Goal: Communication & Community: Answer question/provide support

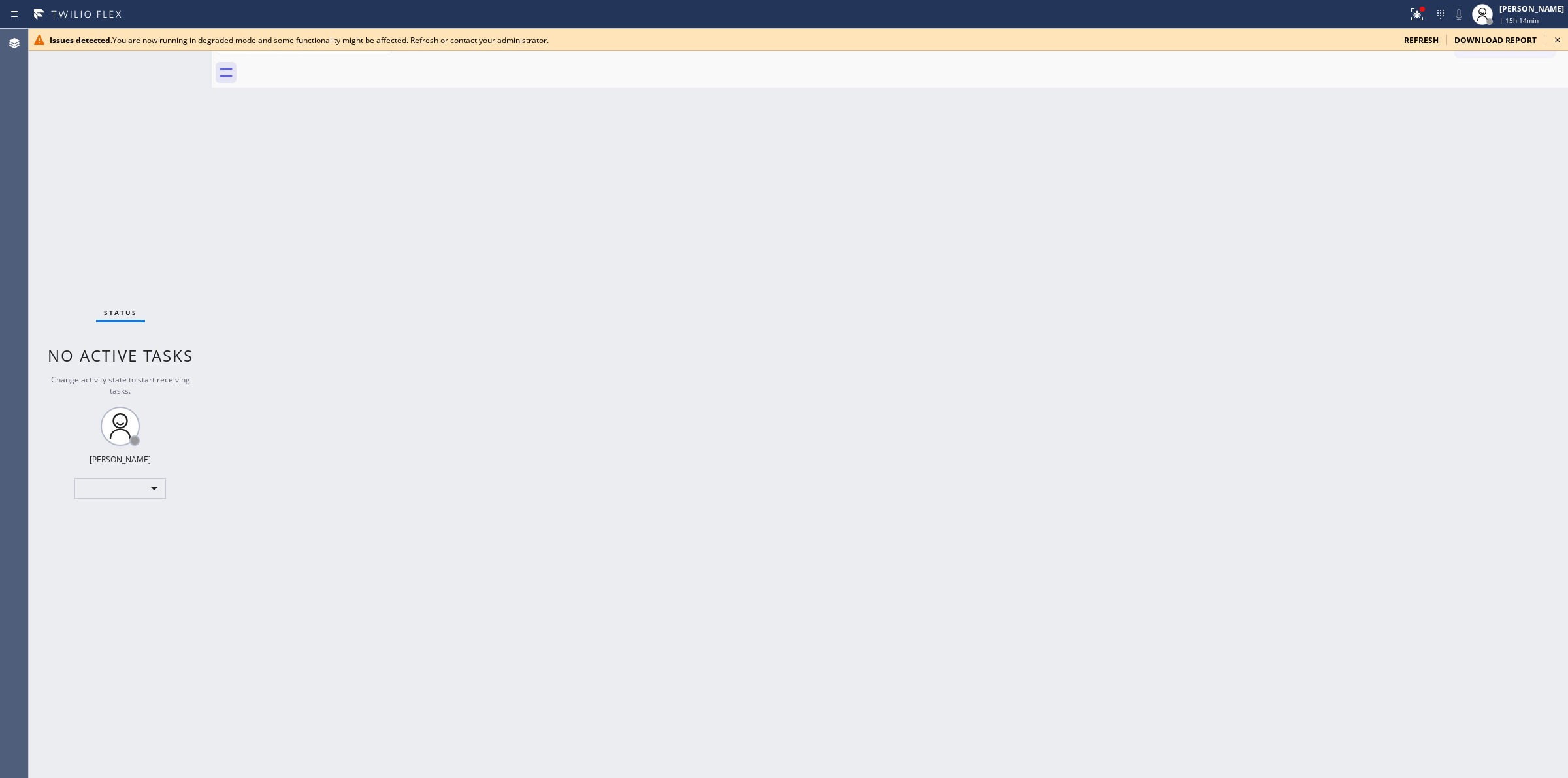
click at [1556, 40] on icon at bounding box center [1558, 40] width 16 height 16
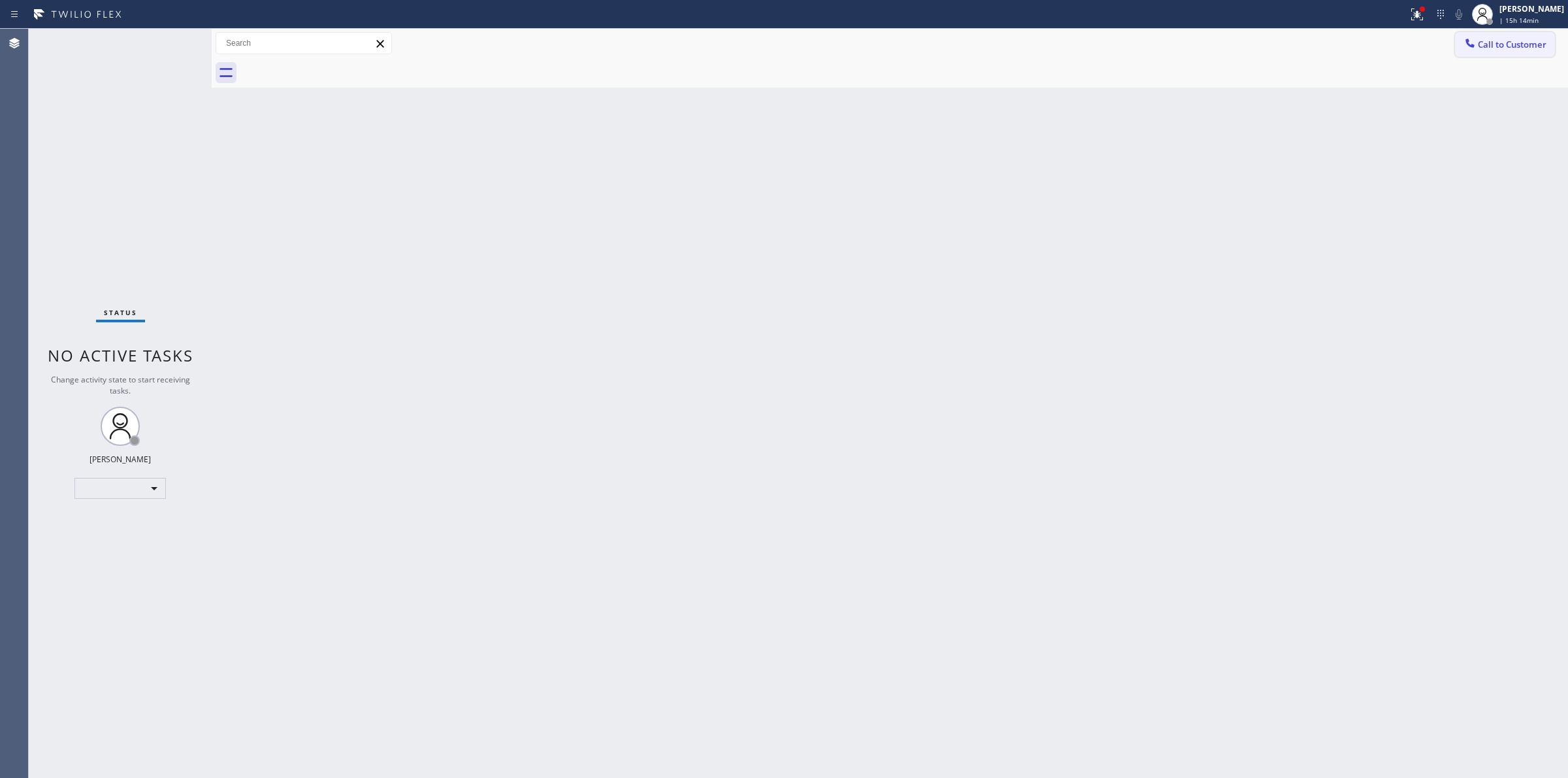
click at [1523, 39] on span "Call to Customer" at bounding box center [1511, 45] width 68 height 12
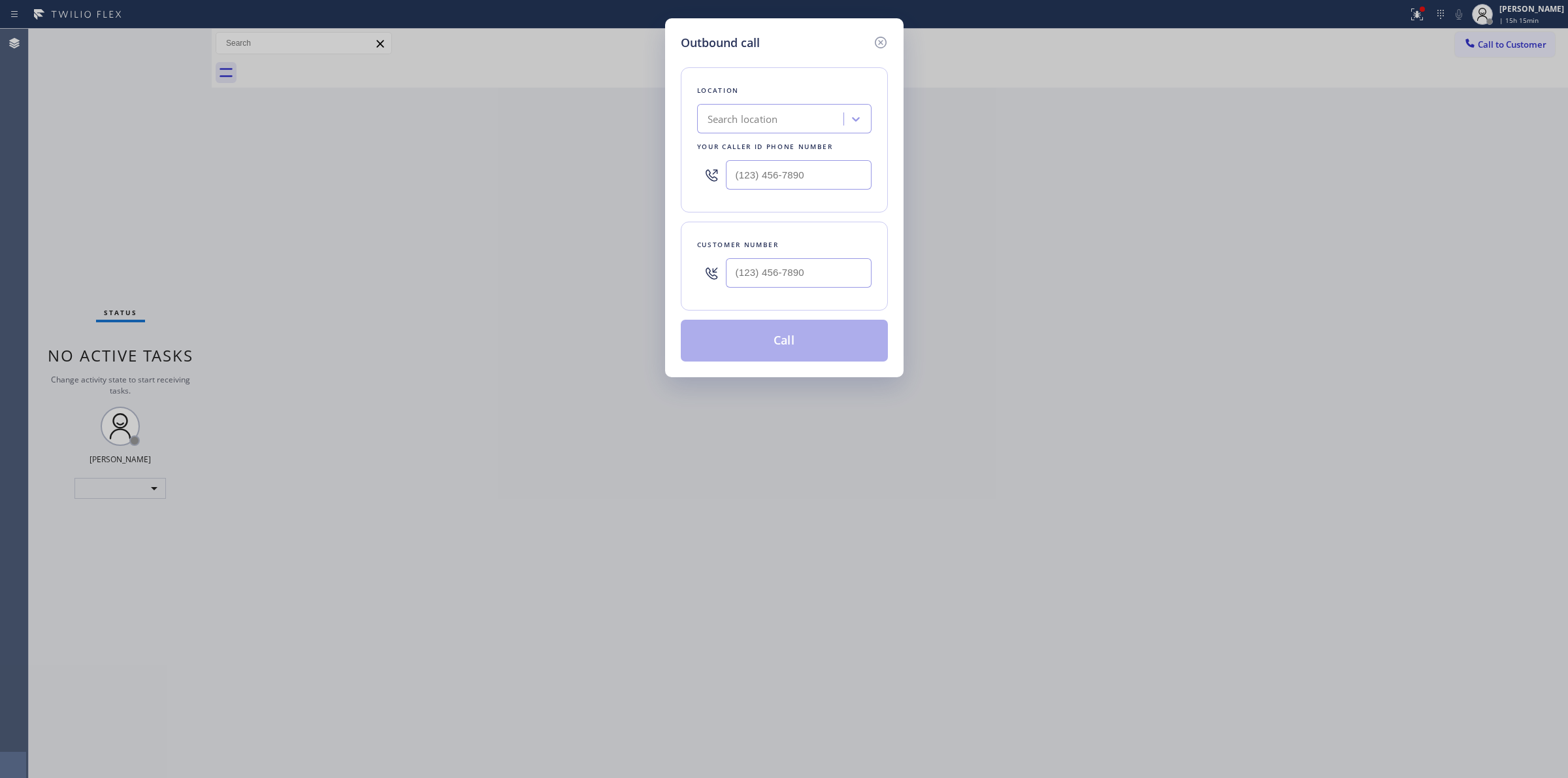
click at [1204, 181] on div "Outbound call Location Search location Your caller id phone number Customer num…" at bounding box center [784, 389] width 1568 height 778
click at [880, 38] on icon at bounding box center [881, 42] width 16 height 16
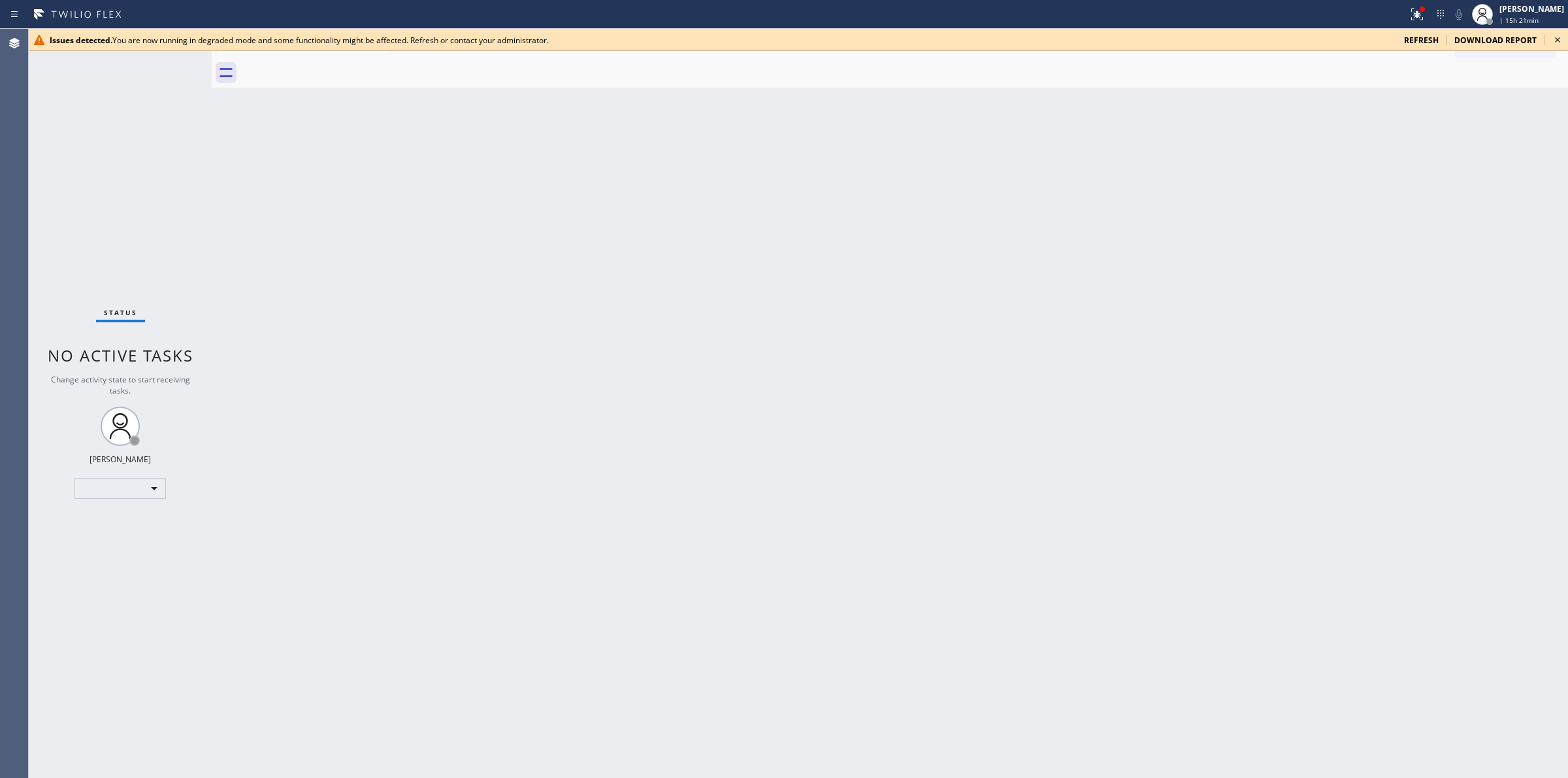
click at [1555, 40] on icon at bounding box center [1558, 40] width 16 height 16
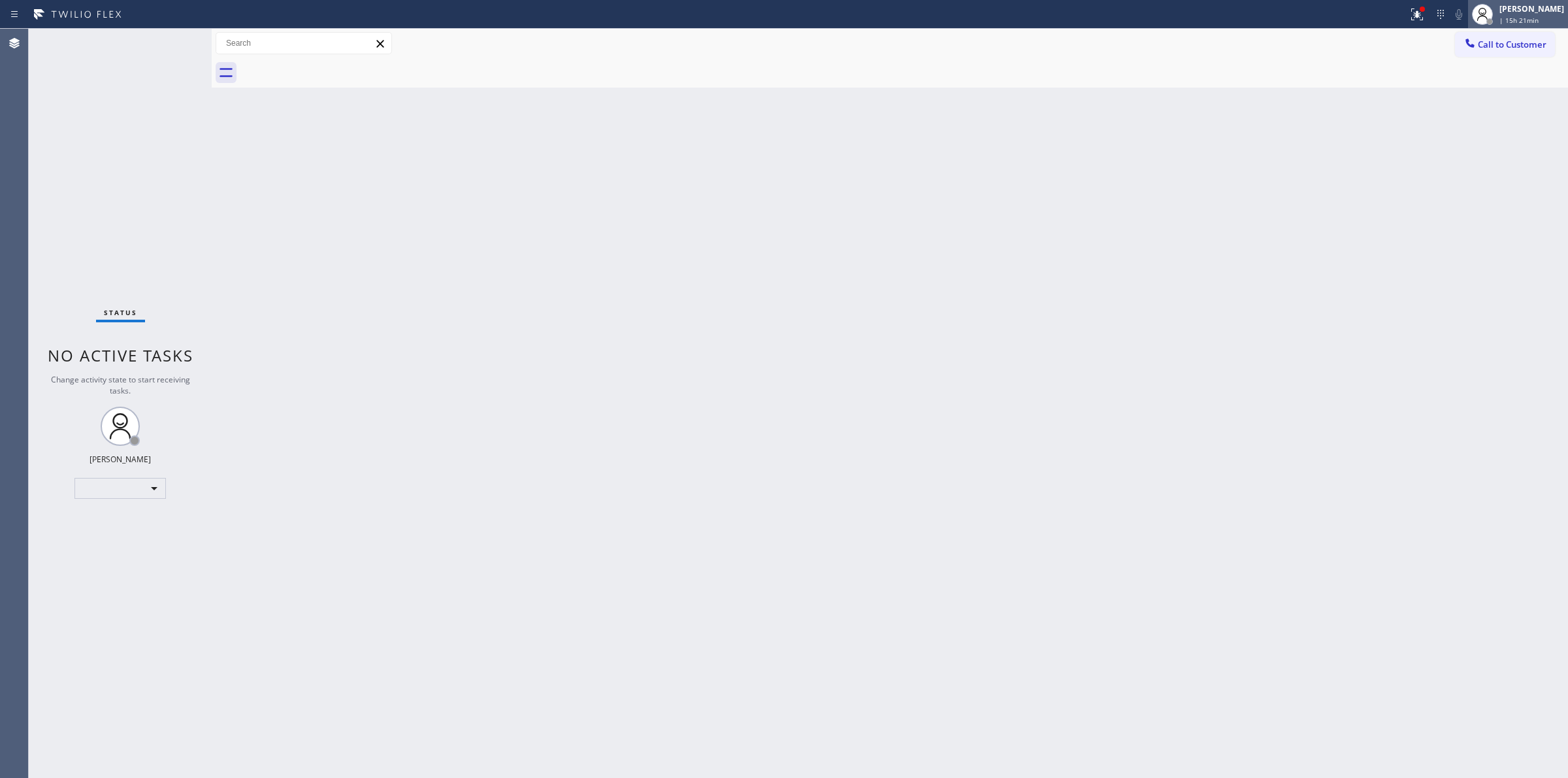
click at [1533, 16] on span "| 15h 21min" at bounding box center [1519, 20] width 39 height 9
click at [1250, 135] on div "Back to Dashboard Change Sender ID Customers Technicians Select a contact Outbo…" at bounding box center [890, 403] width 1356 height 749
click at [1508, 16] on span "Offline | 15h 35min" at bounding box center [1531, 20] width 62 height 9
drag, startPoint x: 1498, startPoint y: 75, endPoint x: 1496, endPoint y: 86, distance: 11.2
click at [1496, 86] on ul "Set your status Offline Available Unavailable Break Log out" at bounding box center [1502, 84] width 131 height 113
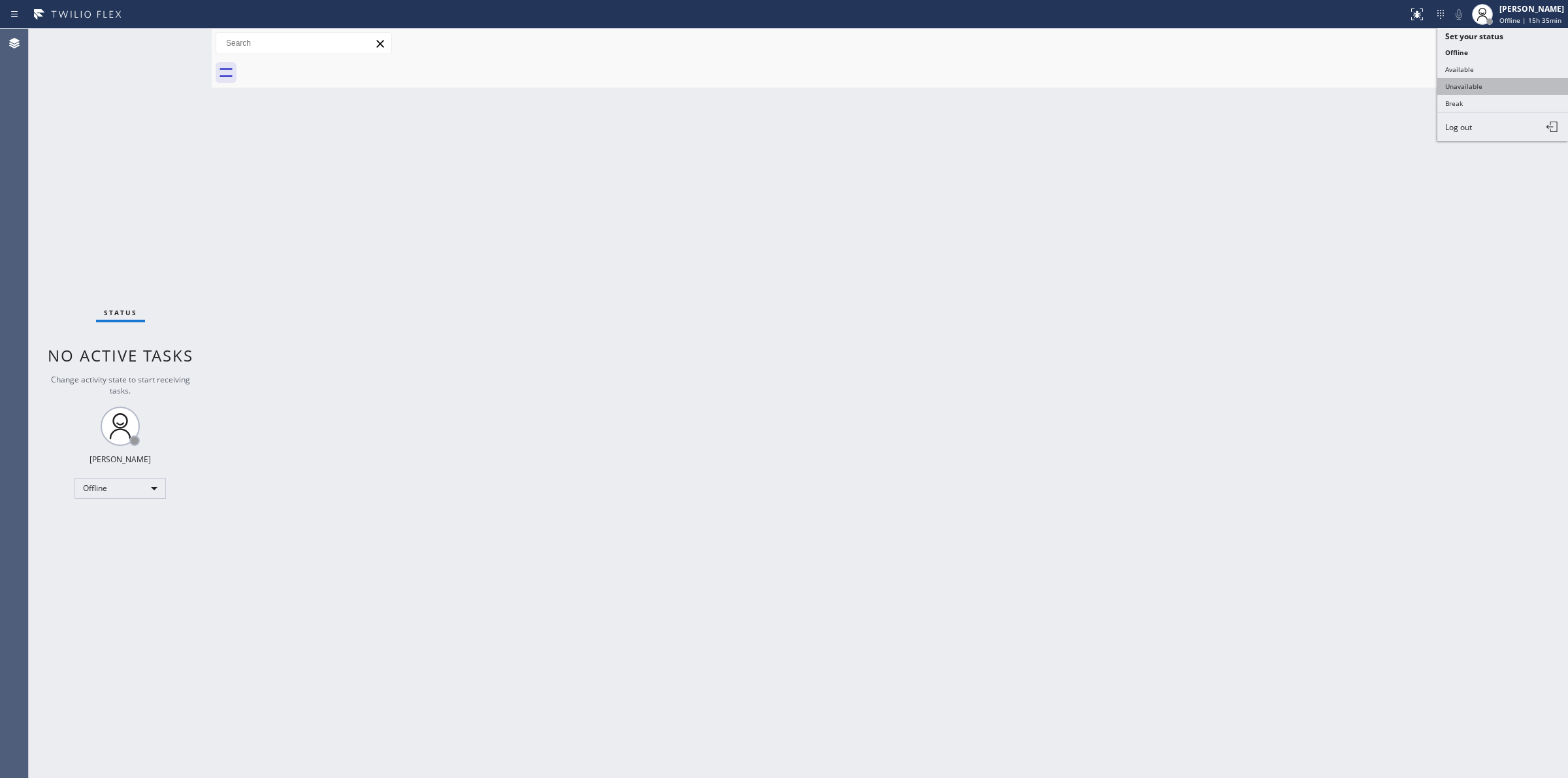
click at [1496, 86] on button "Unavailable" at bounding box center [1502, 86] width 131 height 17
click at [1246, 217] on div "Back to Dashboard Change Sender ID Customers Technicians Select a contact Outbo…" at bounding box center [890, 403] width 1356 height 749
click at [1372, 410] on div "Back to Dashboard Change Sender ID Customers Technicians Select a contact Outbo…" at bounding box center [890, 403] width 1356 height 749
